Goal: Obtain resource: Download file/media

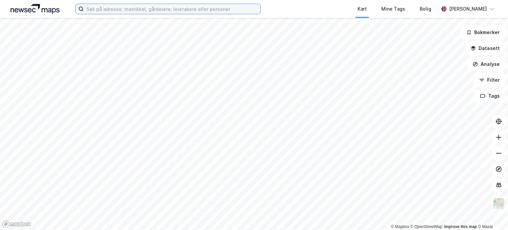
click at [131, 8] on input at bounding box center [172, 9] width 177 height 10
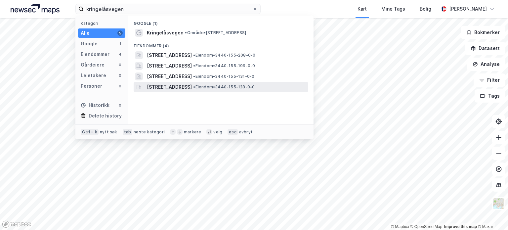
click at [167, 83] on span "[STREET_ADDRESS]" at bounding box center [169, 87] width 45 height 8
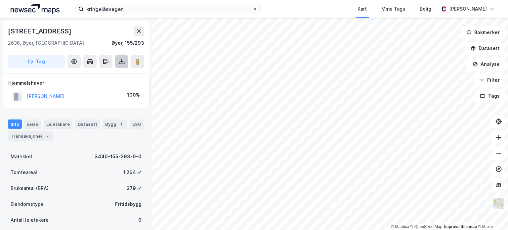
click at [123, 59] on icon at bounding box center [121, 61] width 7 height 7
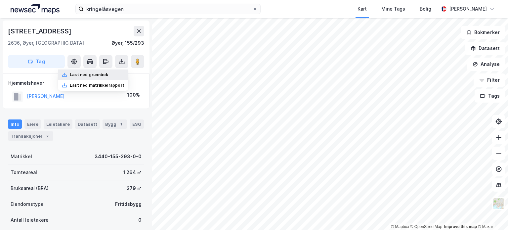
click at [96, 76] on div "Last ned grunnbok" at bounding box center [89, 74] width 38 height 5
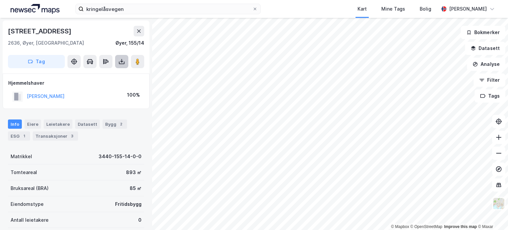
click at [120, 61] on icon at bounding box center [121, 61] width 7 height 7
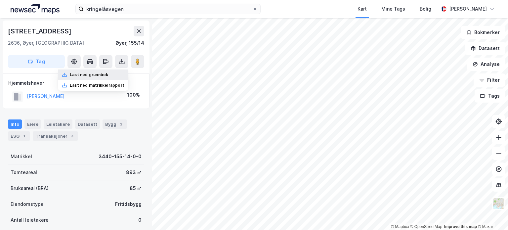
click at [97, 73] on div "Last ned grunnbok" at bounding box center [89, 74] width 38 height 5
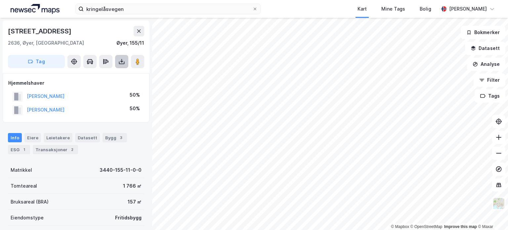
click at [123, 62] on icon at bounding box center [121, 61] width 7 height 7
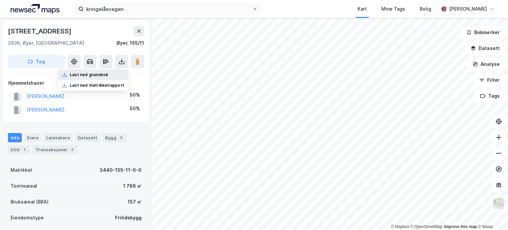
click at [113, 72] on div "Last ned grunnbok" at bounding box center [93, 74] width 70 height 11
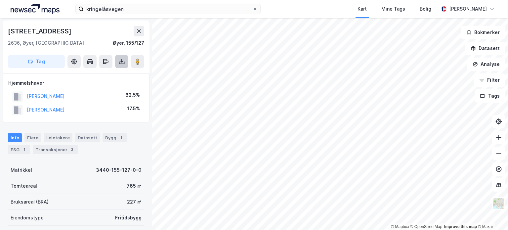
drag, startPoint x: 122, startPoint y: 61, endPoint x: 124, endPoint y: 65, distance: 4.7
click at [122, 62] on icon at bounding box center [121, 61] width 7 height 7
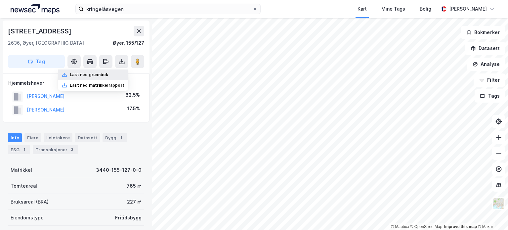
click at [114, 72] on div "Last ned grunnbok" at bounding box center [93, 74] width 70 height 11
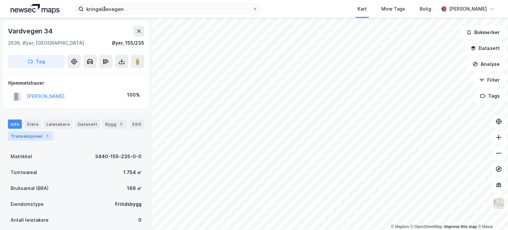
click at [37, 137] on div "Transaksjoner 1" at bounding box center [30, 135] width 45 height 9
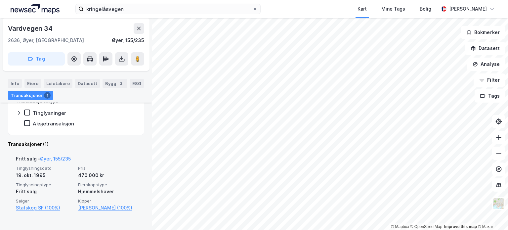
scroll to position [115, 0]
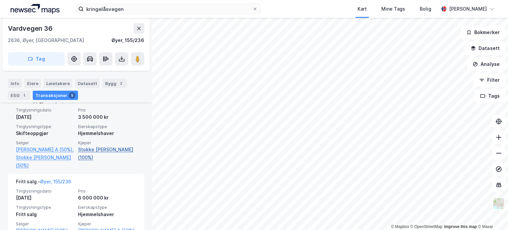
scroll to position [207, 0]
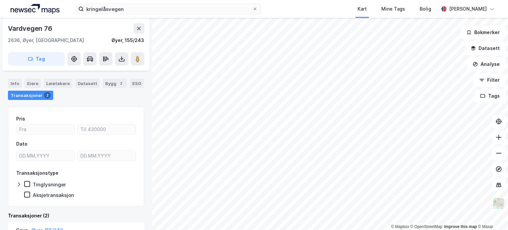
scroll to position [42, 0]
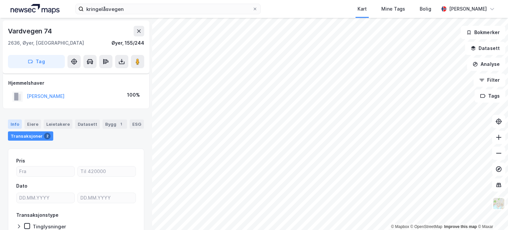
scroll to position [42, 0]
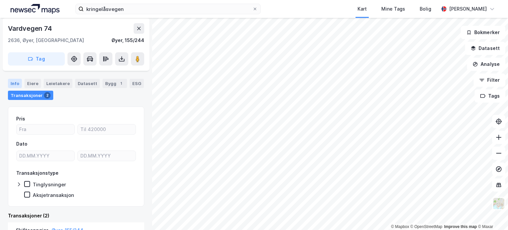
click at [14, 83] on div "Info" at bounding box center [15, 83] width 14 height 9
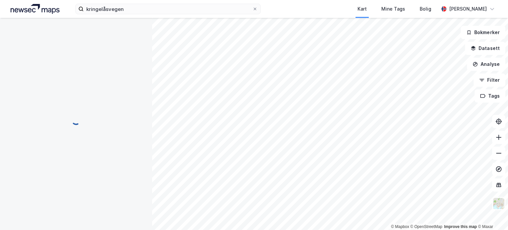
scroll to position [0, 0]
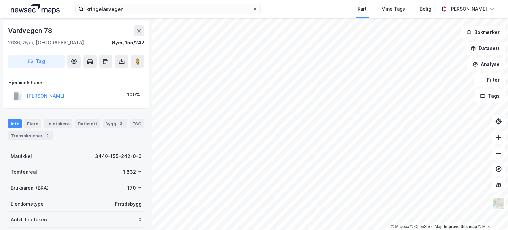
scroll to position [0, 0]
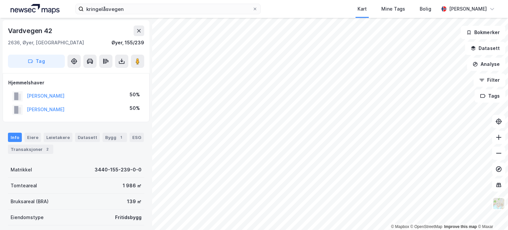
scroll to position [0, 0]
click at [140, 29] on icon at bounding box center [139, 30] width 4 height 3
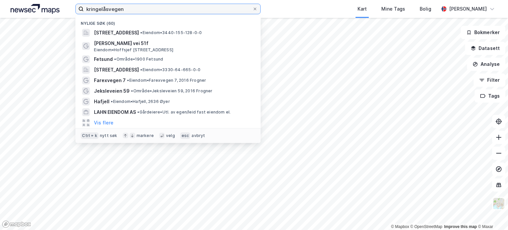
click at [108, 5] on input "kringelåsvegen" at bounding box center [168, 9] width 169 height 10
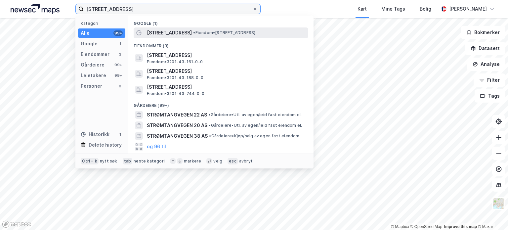
type input "[STREET_ADDRESS]"
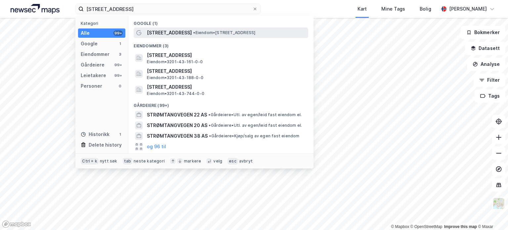
click at [196, 29] on div "[STREET_ADDRESS] • Eiendom • [STREET_ADDRESS]" at bounding box center [227, 33] width 160 height 8
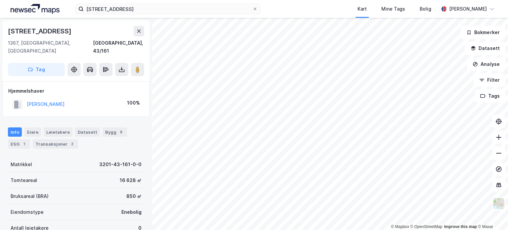
scroll to position [1, 0]
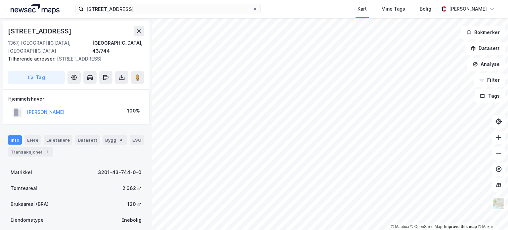
scroll to position [1, 0]
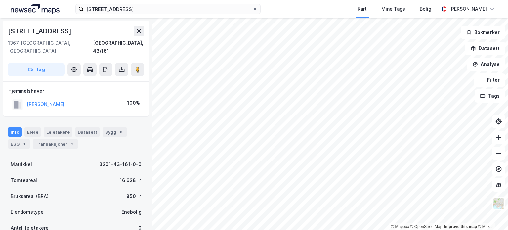
scroll to position [1, 0]
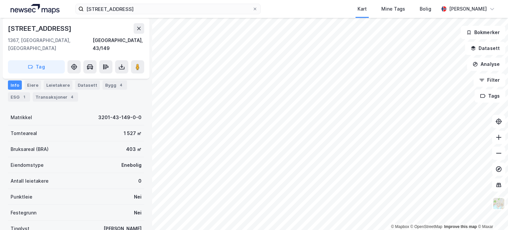
scroll to position [67, 0]
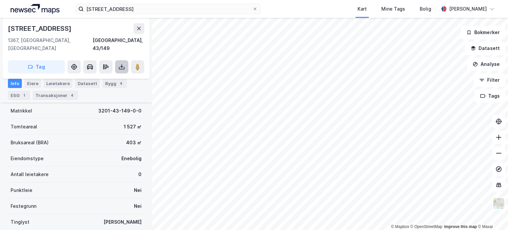
click at [122, 64] on icon at bounding box center [121, 67] width 7 height 7
click at [103, 77] on div "Last ned grunnbok" at bounding box center [89, 79] width 38 height 5
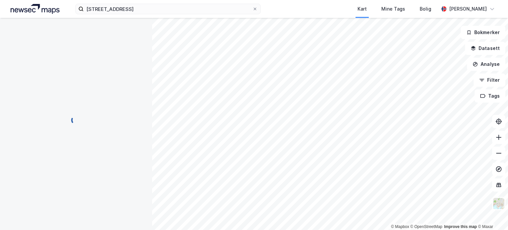
scroll to position [0, 0]
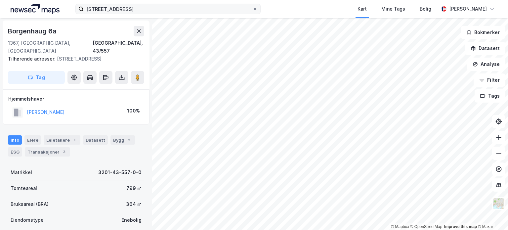
scroll to position [0, 0]
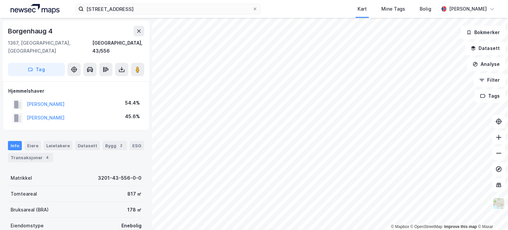
scroll to position [0, 0]
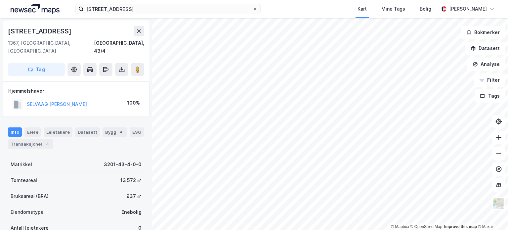
scroll to position [0, 0]
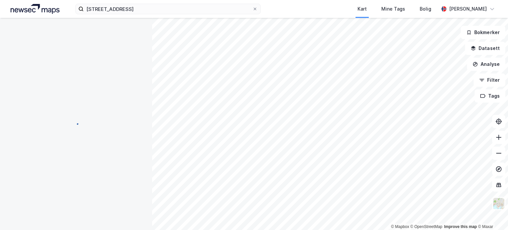
scroll to position [0, 0]
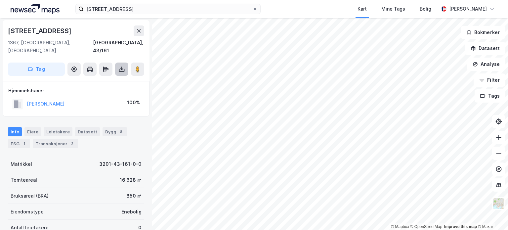
click at [120, 65] on button at bounding box center [121, 69] width 13 height 13
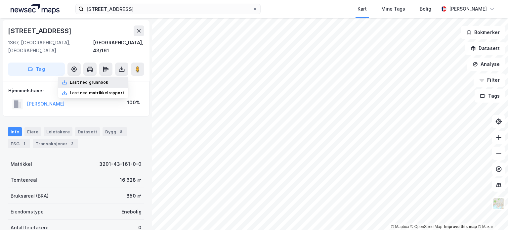
click at [103, 80] on div "Last ned grunnbok" at bounding box center [89, 82] width 38 height 5
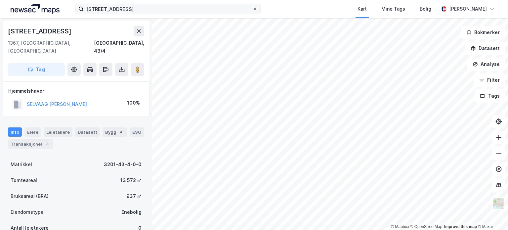
scroll to position [0, 0]
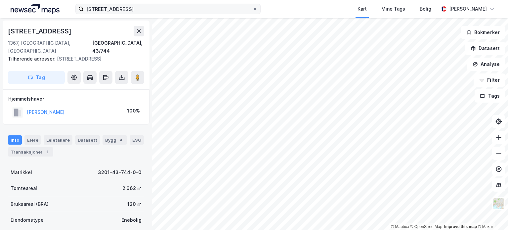
scroll to position [0, 0]
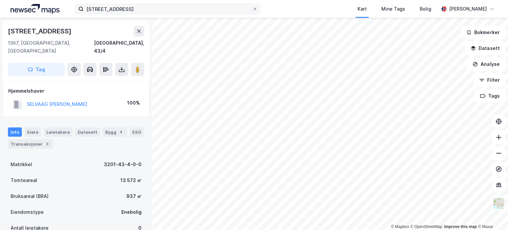
scroll to position [0, 0]
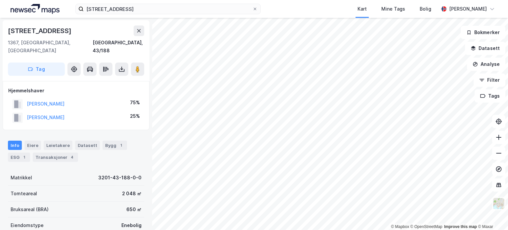
scroll to position [0, 0]
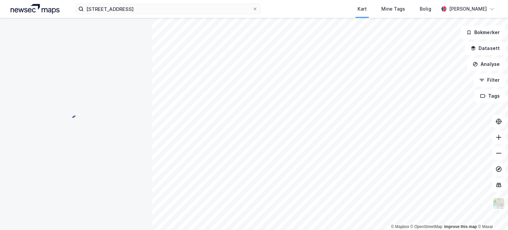
scroll to position [0, 0]
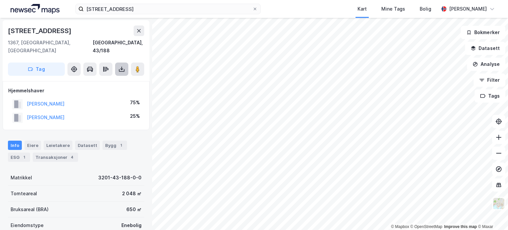
click at [122, 67] on icon at bounding box center [121, 69] width 1 height 4
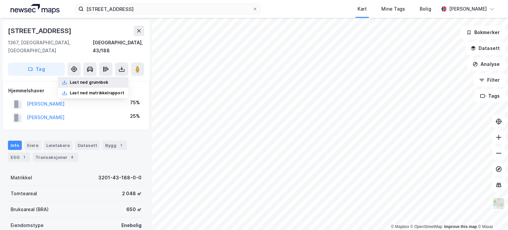
click at [108, 80] on div "Last ned grunnbok" at bounding box center [89, 82] width 38 height 5
